Goal: Transaction & Acquisition: Download file/media

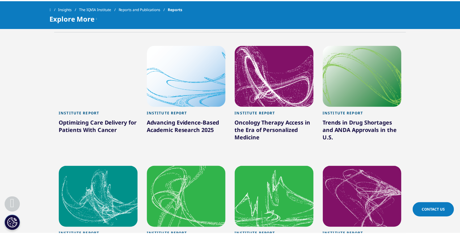
scroll to position [328, 0]
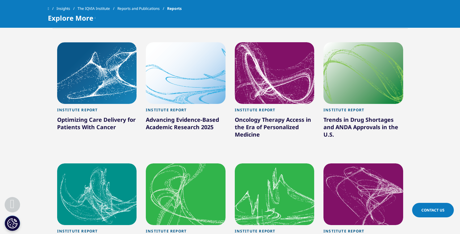
click at [201, 74] on div at bounding box center [186, 73] width 80 height 62
click at [273, 58] on div at bounding box center [275, 73] width 80 height 62
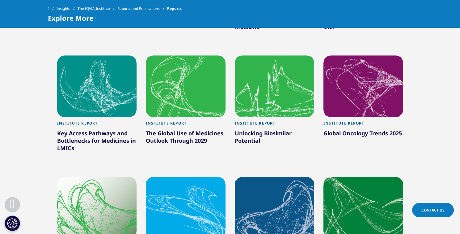
scroll to position [439, 0]
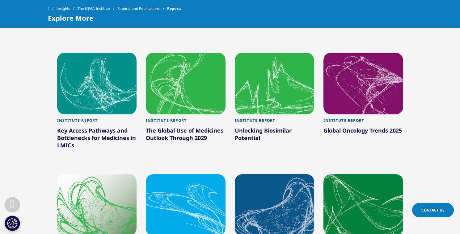
click at [195, 83] on div at bounding box center [186, 84] width 80 height 62
click at [358, 84] on div at bounding box center [363, 84] width 80 height 62
click at [274, 85] on div at bounding box center [275, 84] width 80 height 62
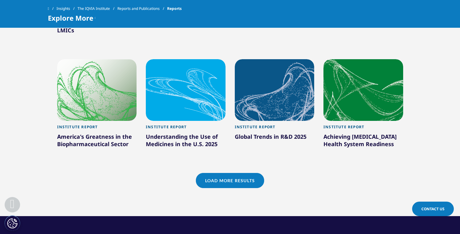
scroll to position [555, 0]
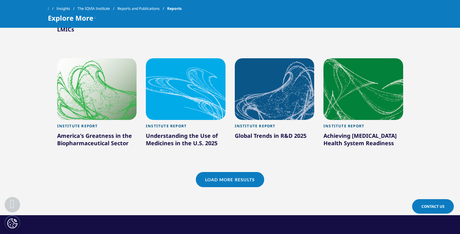
click at [280, 85] on div at bounding box center [275, 89] width 80 height 62
click at [359, 79] on div at bounding box center [363, 89] width 80 height 62
click at [259, 175] on link "Load More Results" at bounding box center [230, 179] width 68 height 15
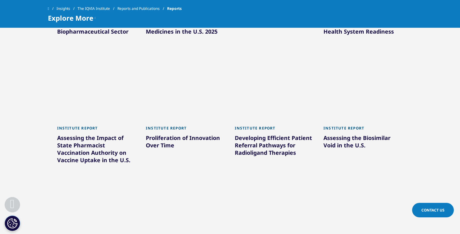
scroll to position [739, 0]
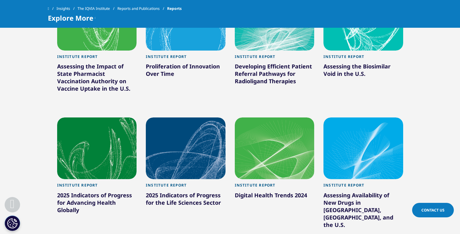
click at [354, 190] on div "Institute Report" at bounding box center [363, 187] width 80 height 8
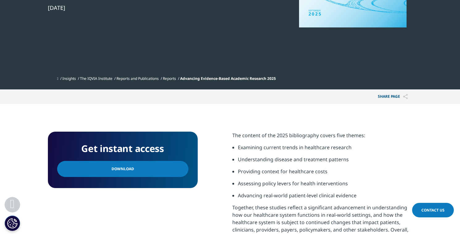
scroll to position [246, 0]
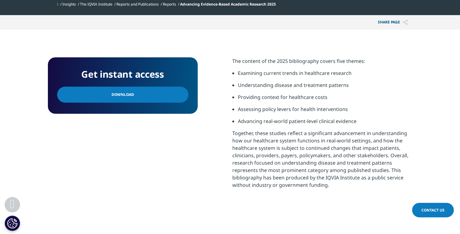
click at [149, 95] on link "Download" at bounding box center [122, 95] width 131 height 16
click at [152, 96] on link "Download" at bounding box center [122, 95] width 131 height 16
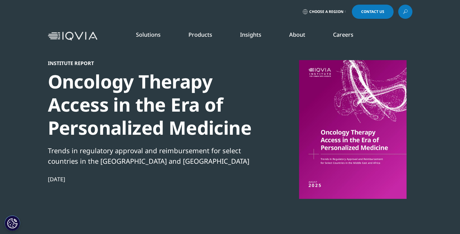
scroll to position [606, 364]
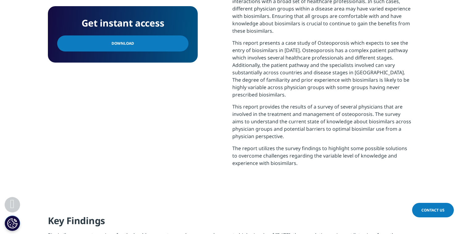
scroll to position [355, 0]
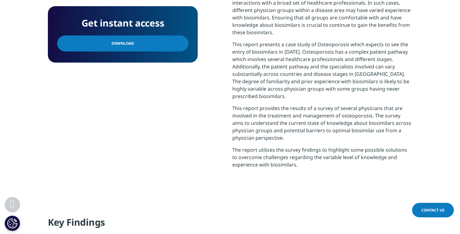
click at [173, 43] on link "Download" at bounding box center [122, 44] width 131 height 16
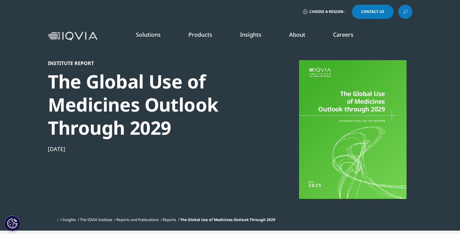
scroll to position [124, 0]
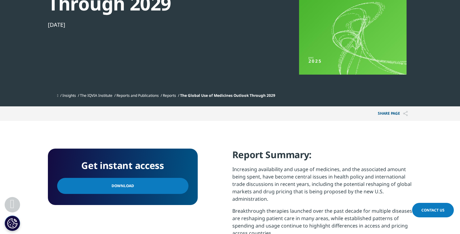
click at [126, 187] on span "Download" at bounding box center [123, 186] width 23 height 7
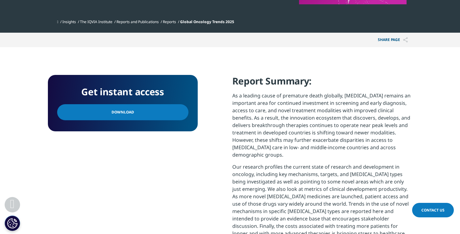
scroll to position [198, 0]
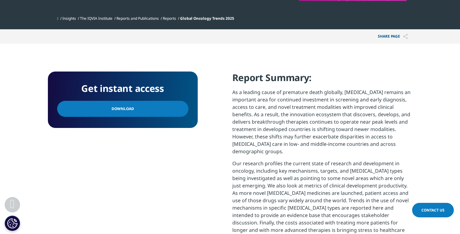
click at [151, 107] on link "Download" at bounding box center [122, 109] width 131 height 16
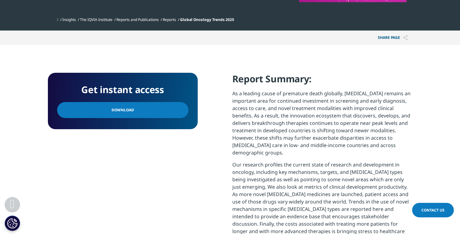
scroll to position [0, 0]
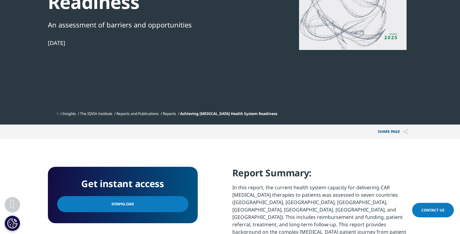
scroll to position [184, 0]
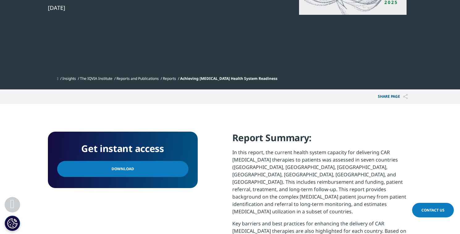
click at [151, 161] on link "Download" at bounding box center [122, 169] width 131 height 16
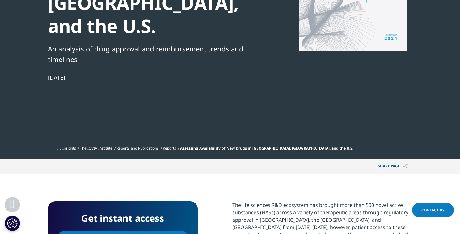
scroll to position [183, 0]
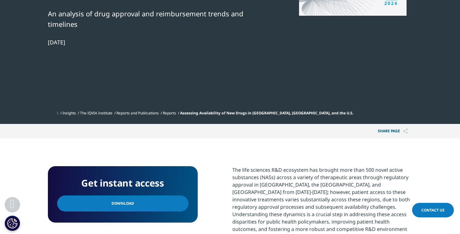
click at [147, 196] on link "Download" at bounding box center [122, 204] width 131 height 16
click at [167, 196] on link "Download" at bounding box center [122, 204] width 131 height 16
click at [133, 196] on link "Download" at bounding box center [122, 204] width 131 height 16
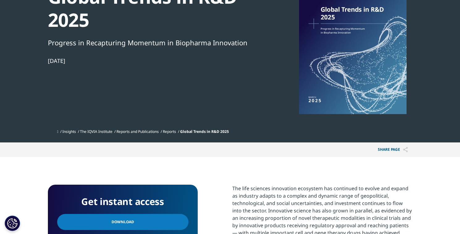
scroll to position [110, 0]
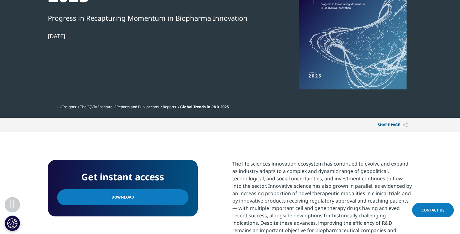
click at [153, 195] on link "Download" at bounding box center [122, 198] width 131 height 16
